Goal: Task Accomplishment & Management: Use online tool/utility

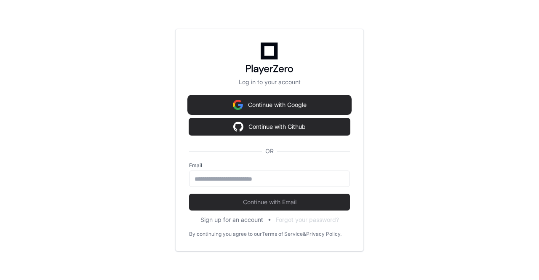
click at [281, 103] on button "Continue with Google" at bounding box center [269, 104] width 161 height 17
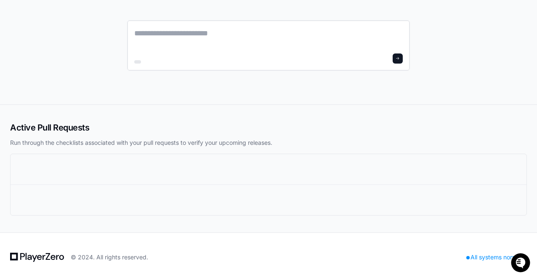
click at [250, 46] on textarea at bounding box center [268, 39] width 269 height 24
click at [266, 28] on textarea at bounding box center [268, 39] width 269 height 24
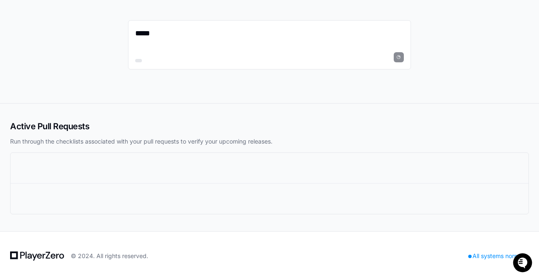
type textarea "*****"
click at [22, 259] on icon at bounding box center [37, 256] width 54 height 10
click at [22, 252] on icon at bounding box center [22, 255] width 5 height 7
click at [395, 269] on div "© 2024. All rights reserved. All systems normal" at bounding box center [269, 255] width 539 height 49
click at [35, 256] on icon at bounding box center [34, 257] width 5 height 7
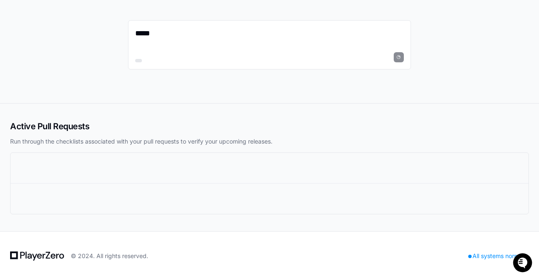
click at [189, 132] on div "Active Pull Requests Run through the checklists associated with your pull reque…" at bounding box center [269, 132] width 519 height 25
click at [301, 35] on textarea "*****" at bounding box center [269, 38] width 269 height 22
click at [39, 257] on icon at bounding box center [39, 255] width 5 height 5
click at [47, 125] on h2 "Active Pull Requests" at bounding box center [269, 126] width 519 height 12
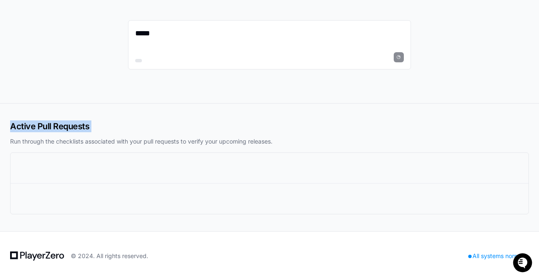
click at [47, 125] on h2 "Active Pull Requests" at bounding box center [269, 126] width 519 height 12
click at [132, 125] on h2 "Active Pull Requests" at bounding box center [269, 126] width 519 height 12
click at [191, 40] on textarea "*****" at bounding box center [269, 38] width 269 height 22
click at [36, 258] on icon at bounding box center [37, 256] width 54 height 10
click at [281, 148] on div "Active Pull Requests Run through the checklists associated with your pull reque…" at bounding box center [269, 167] width 519 height 94
